Goal: Task Accomplishment & Management: Use online tool/utility

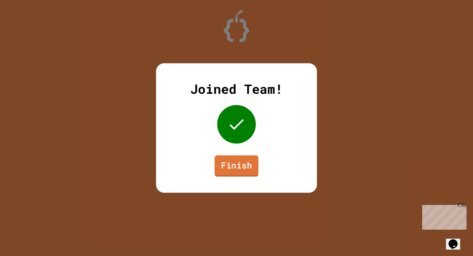
click at [232, 170] on link "Finish" at bounding box center [237, 166] width 44 height 21
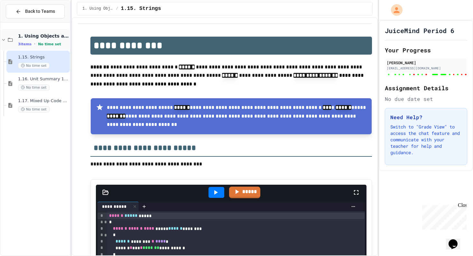
click at [41, 38] on span "1. Using Objects and Methods" at bounding box center [43, 36] width 51 height 6
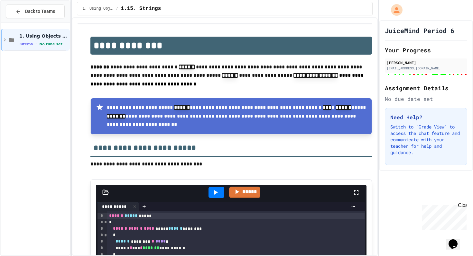
click at [41, 38] on span "1. Using Objects and Methods" at bounding box center [43, 36] width 49 height 6
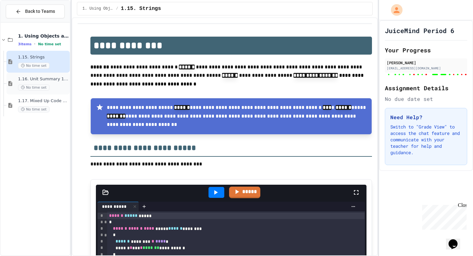
click at [61, 88] on div "No time set" at bounding box center [43, 88] width 51 height 6
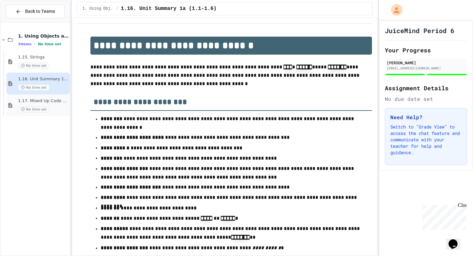
click at [55, 105] on div "1.17. Mixed Up Code Practice 1.1-1.6 No time set" at bounding box center [43, 105] width 51 height 14
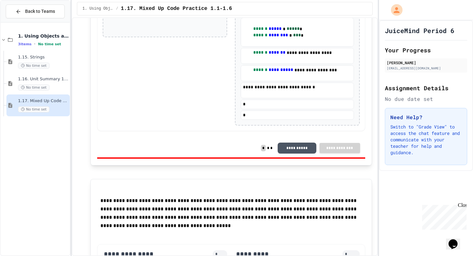
scroll to position [3372, 0]
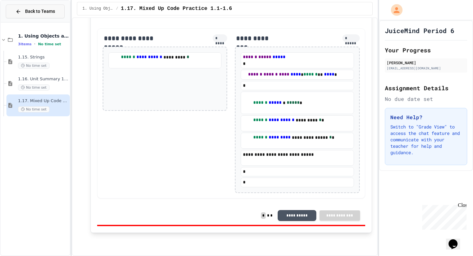
click at [34, 15] on button "Back to Teams" at bounding box center [35, 12] width 59 height 14
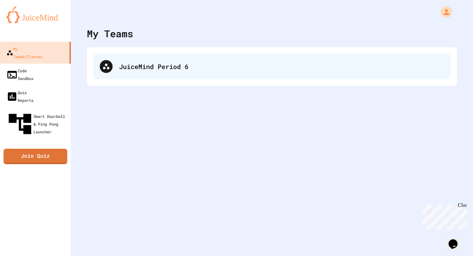
click at [201, 69] on div "JuiceMind Period 6" at bounding box center [281, 67] width 325 height 10
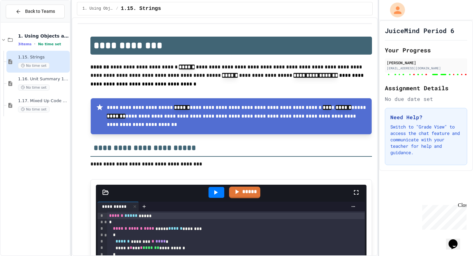
click at [397, 9] on icon "My Account" at bounding box center [397, 9] width 7 height 7
click at [417, 256] on div at bounding box center [236, 256] width 473 height 0
